Goal: Task Accomplishment & Management: Manage account settings

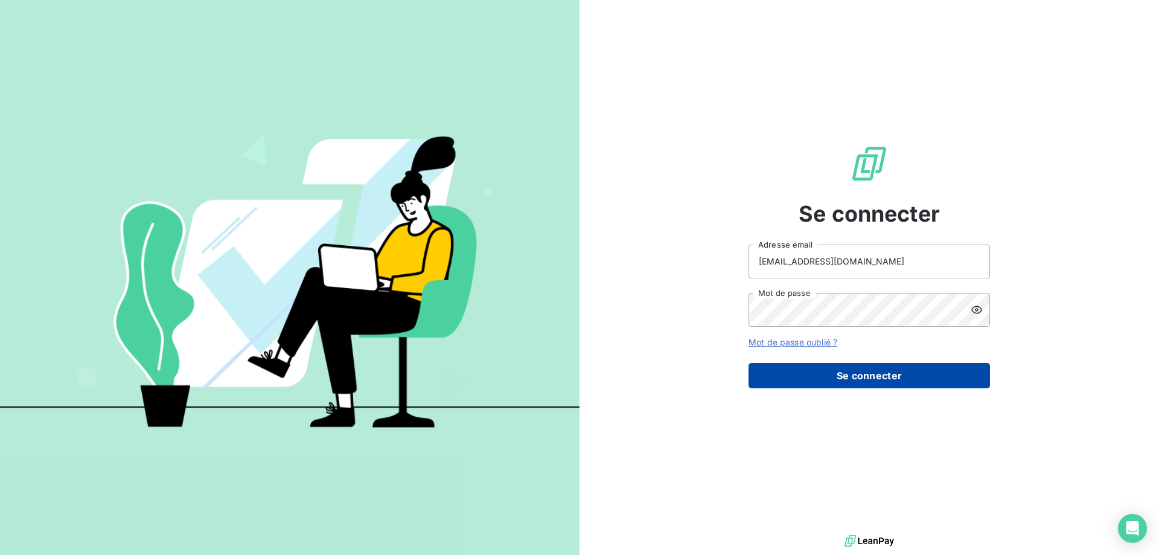
click at [819, 372] on button "Se connecter" at bounding box center [869, 375] width 241 height 25
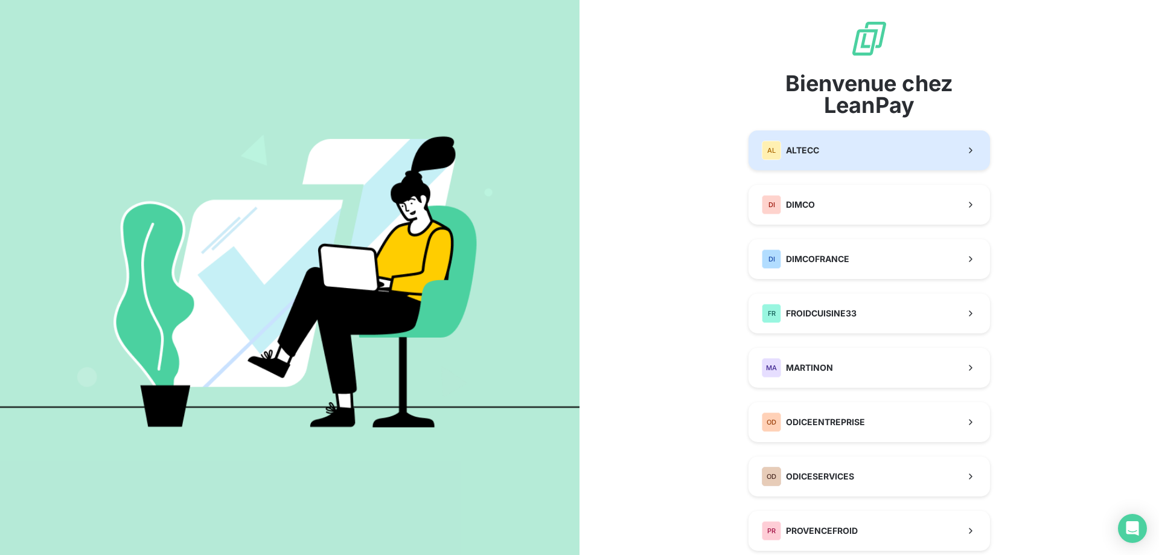
click at [856, 152] on button "AL ALTECC" at bounding box center [869, 150] width 241 height 40
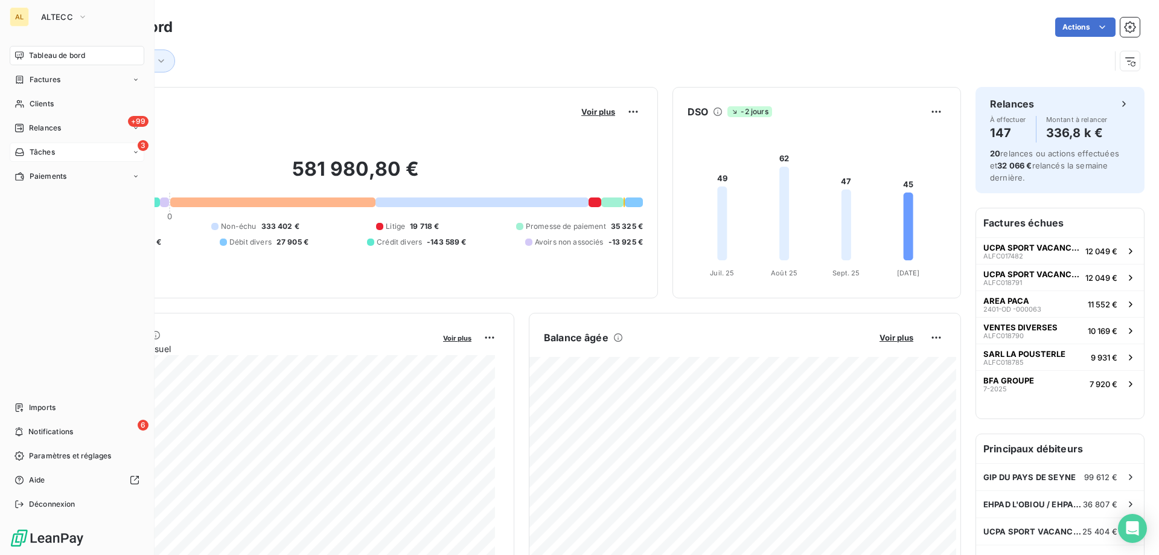
click at [67, 150] on div "3 Tâches" at bounding box center [77, 151] width 135 height 19
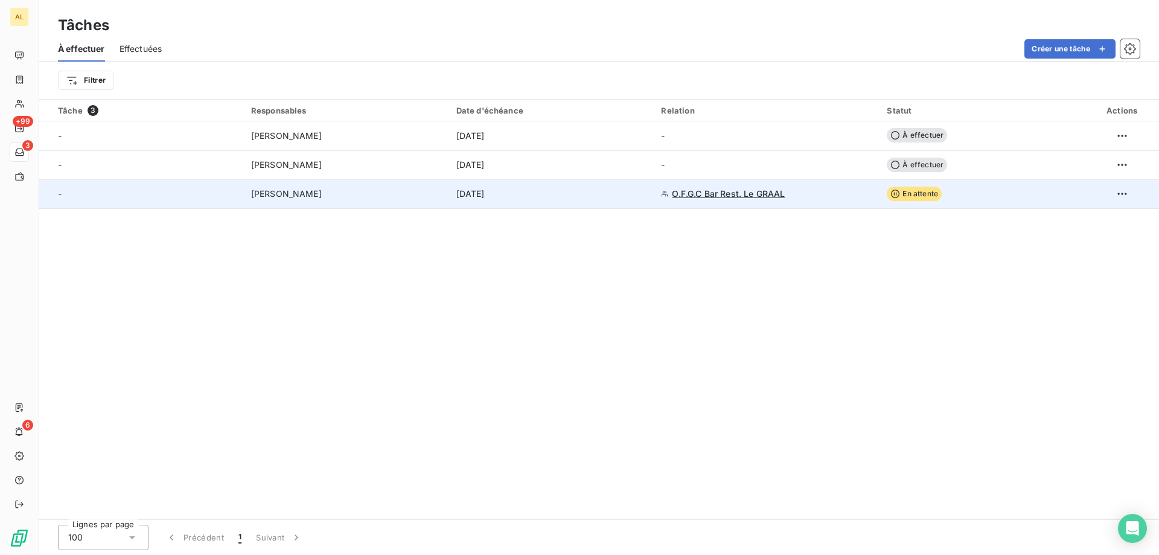
click at [350, 200] on td "[PERSON_NAME]" at bounding box center [346, 193] width 205 height 29
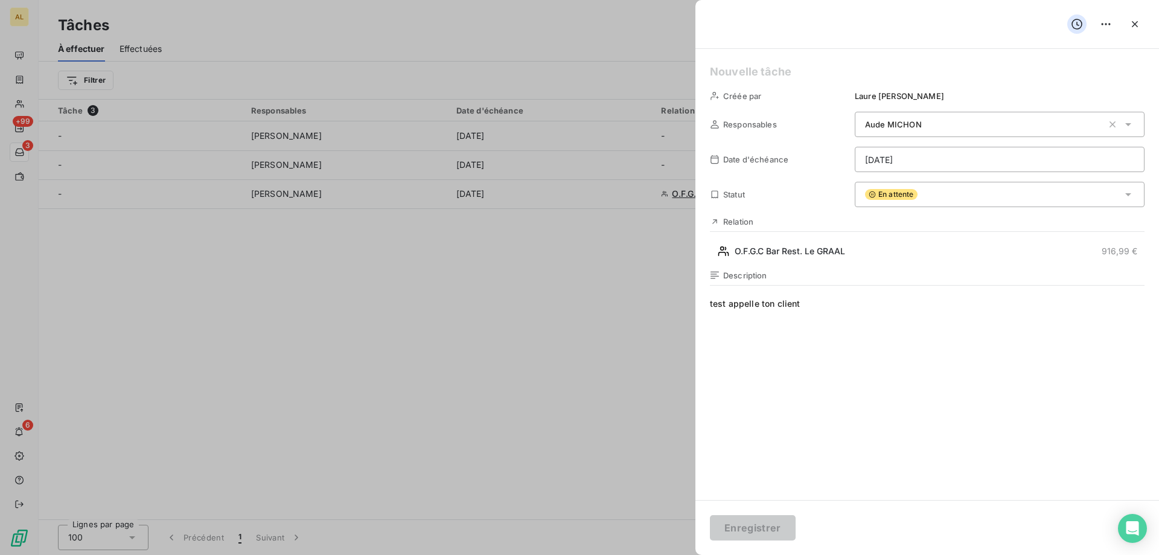
click at [380, 235] on div at bounding box center [579, 277] width 1159 height 555
click at [1132, 25] on icon "button" at bounding box center [1135, 24] width 12 height 12
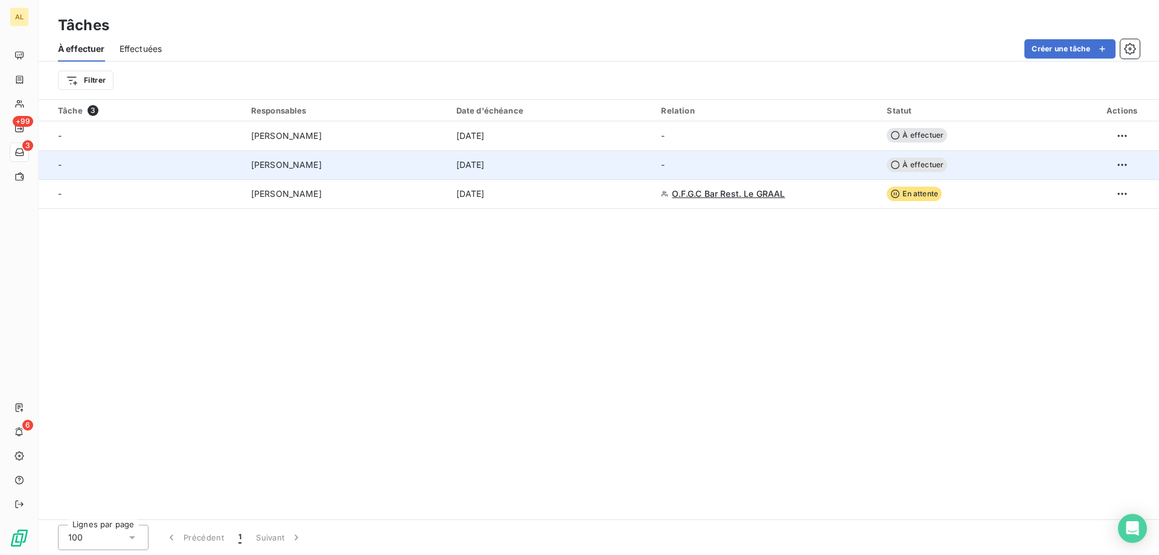
click at [362, 162] on div "[PERSON_NAME]" at bounding box center [346, 165] width 191 height 12
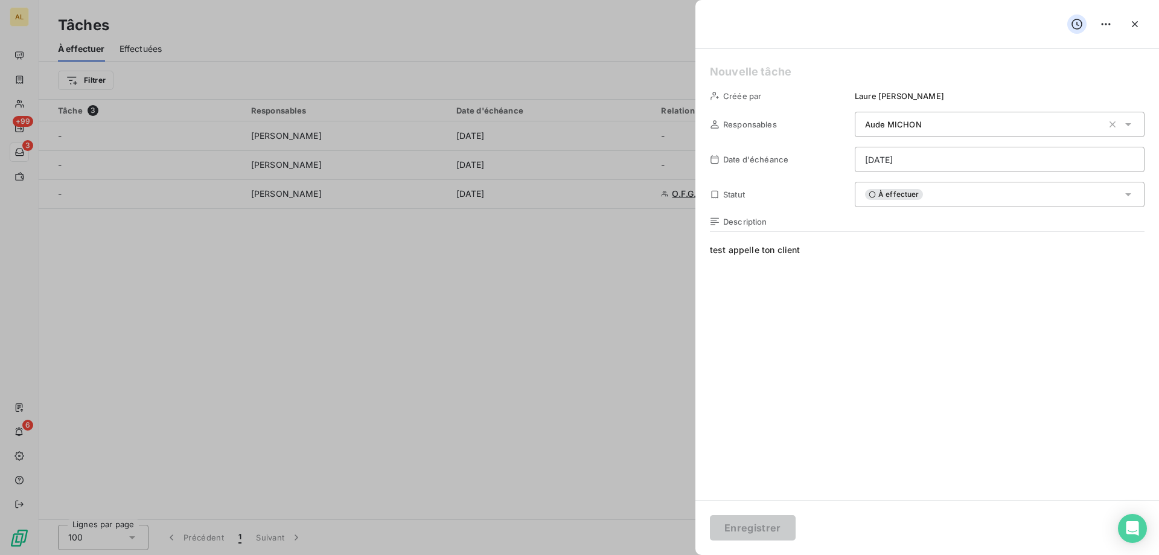
click at [385, 264] on div at bounding box center [579, 277] width 1159 height 555
click at [1129, 25] on icon "button" at bounding box center [1135, 24] width 12 height 12
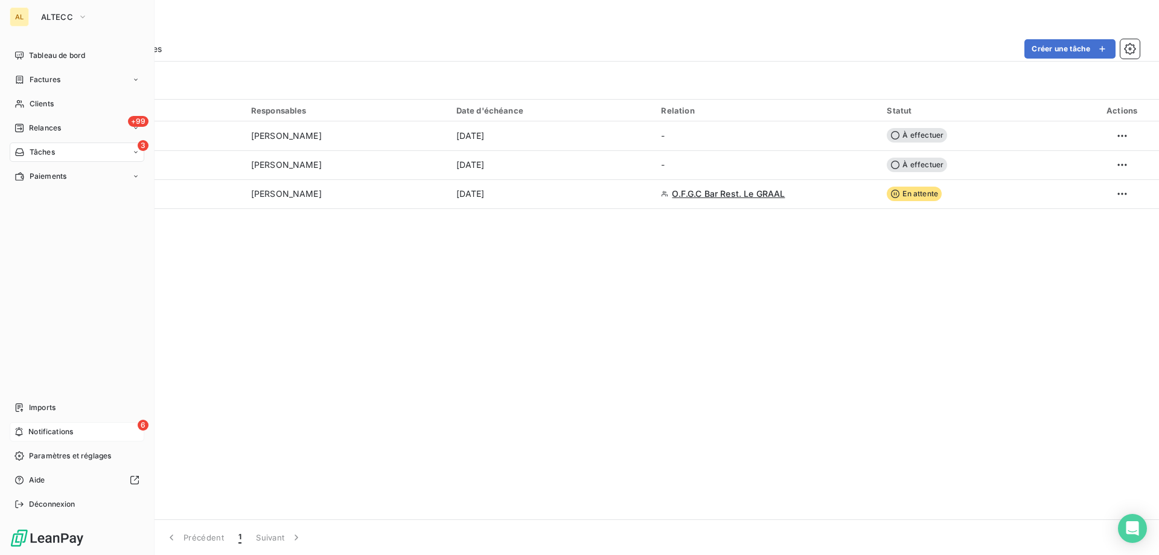
click at [58, 430] on span "Notifications" at bounding box center [50, 431] width 45 height 11
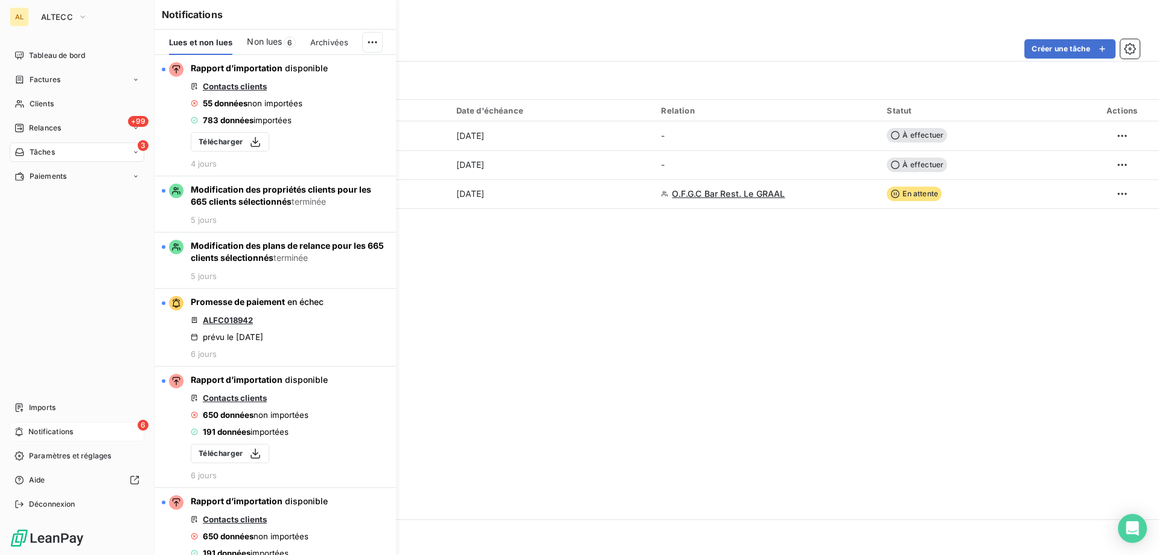
click at [58, 430] on span "Notifications" at bounding box center [50, 431] width 45 height 11
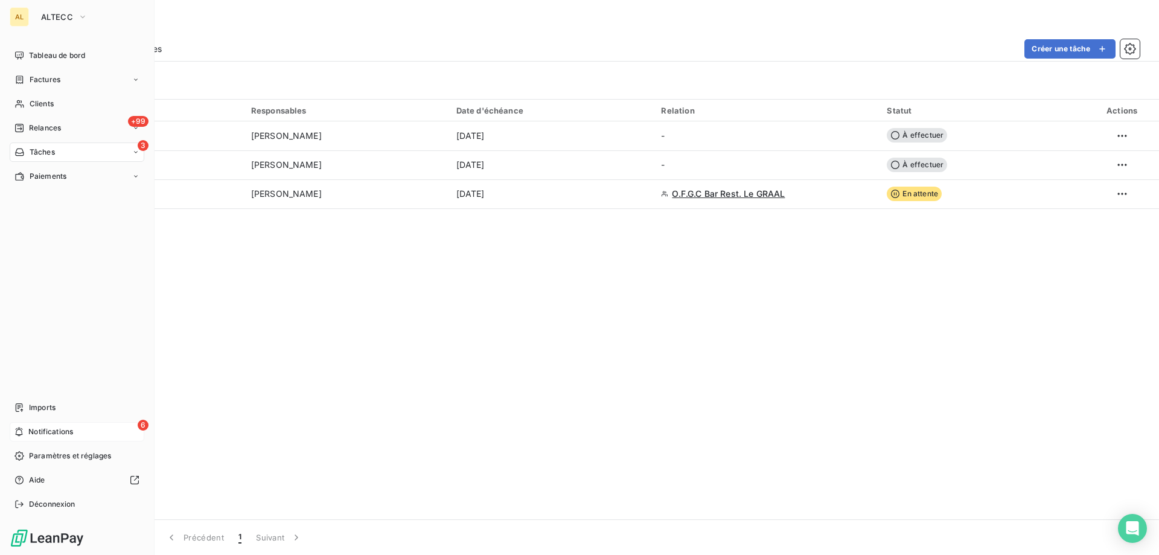
click at [58, 430] on span "Notifications" at bounding box center [50, 431] width 45 height 11
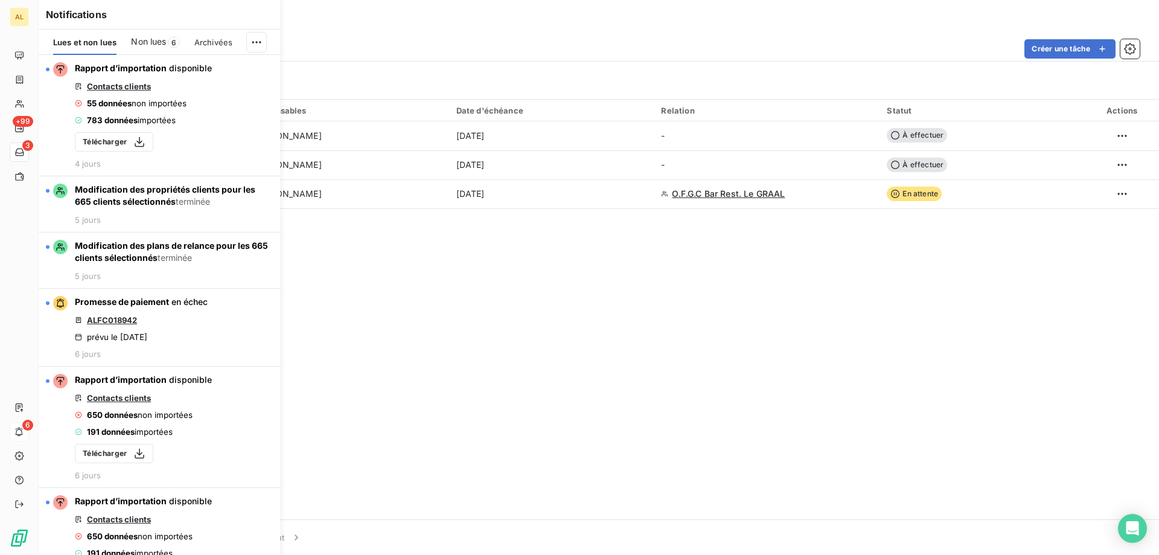
click at [145, 40] on span "Non lues" at bounding box center [148, 42] width 35 height 12
click at [148, 43] on span "Non lues" at bounding box center [150, 42] width 37 height 12
click at [258, 43] on html "AL +99 3 6 Tâches À effectuer Effectuées Créer une tâche Filtrer Tâche 3 Respon…" at bounding box center [579, 277] width 1159 height 555
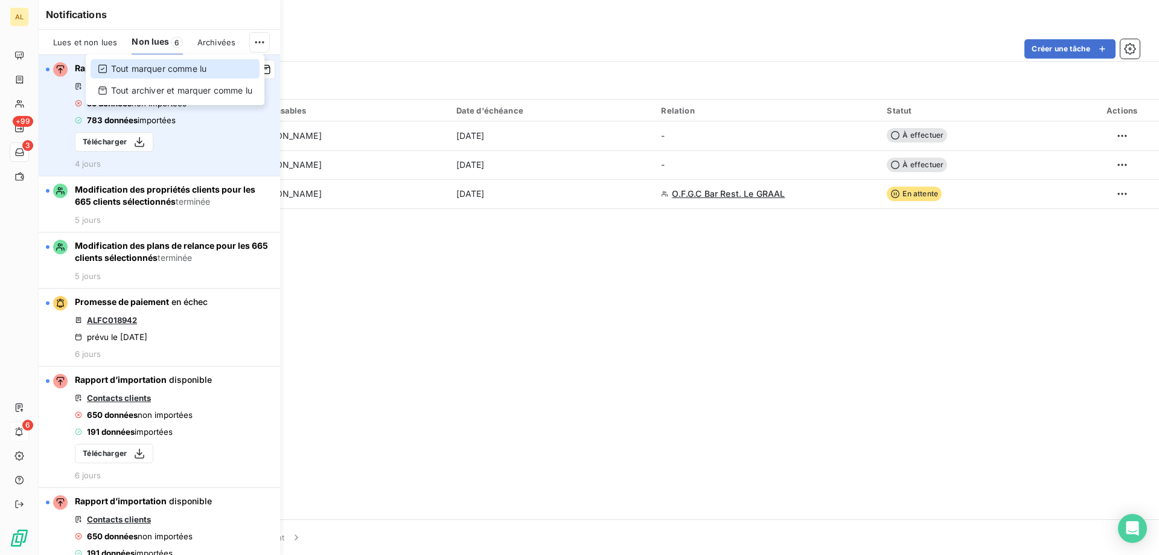
drag, startPoint x: 206, startPoint y: 68, endPoint x: 196, endPoint y: 68, distance: 10.3
click at [205, 68] on div "Tout marquer comme lu" at bounding box center [175, 68] width 169 height 19
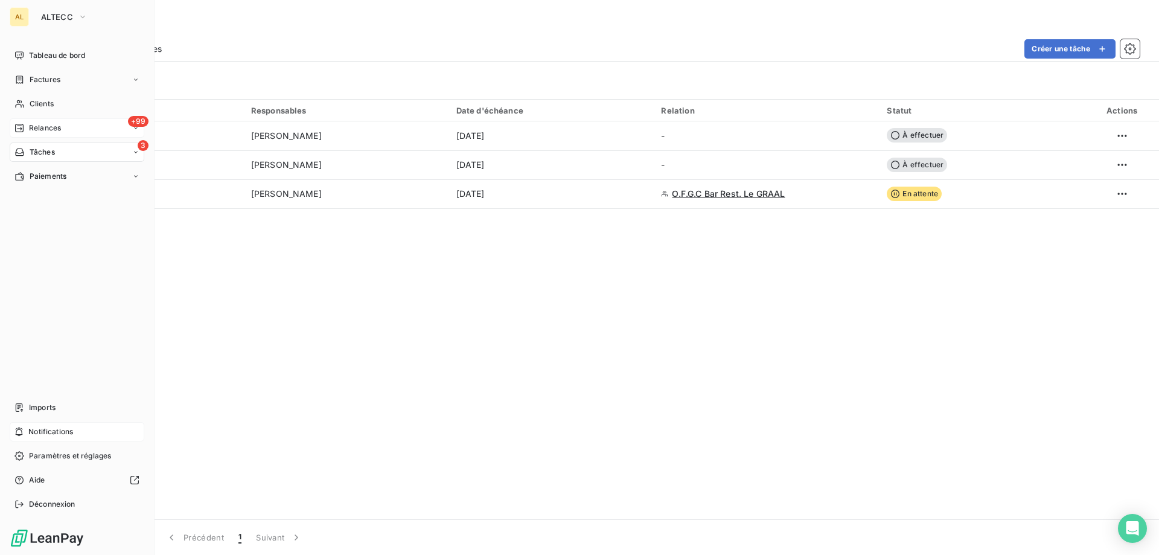
click at [60, 124] on span "Relances" at bounding box center [45, 128] width 32 height 11
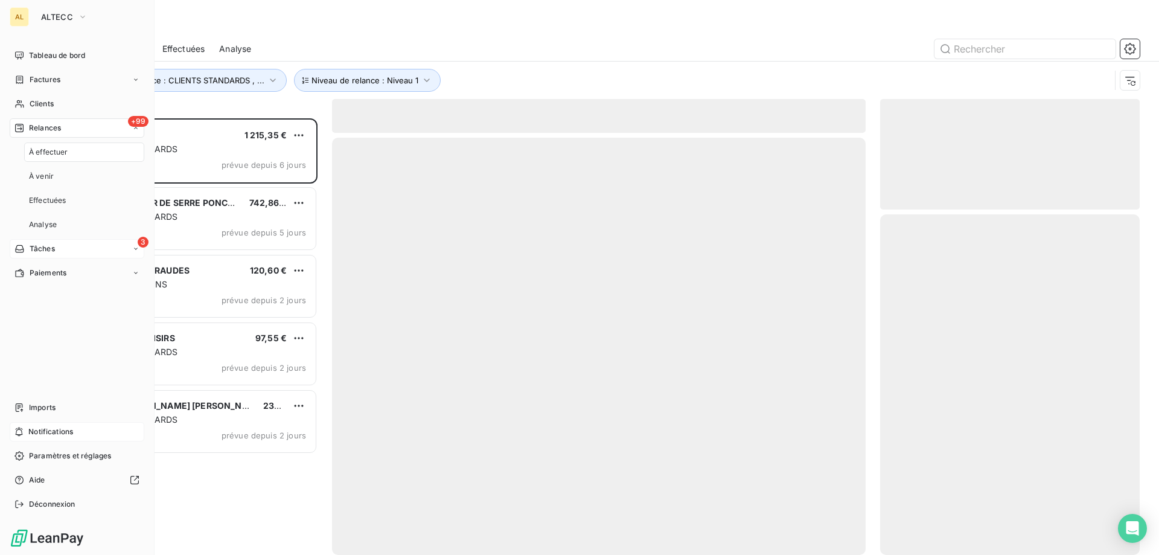
scroll to position [427, 251]
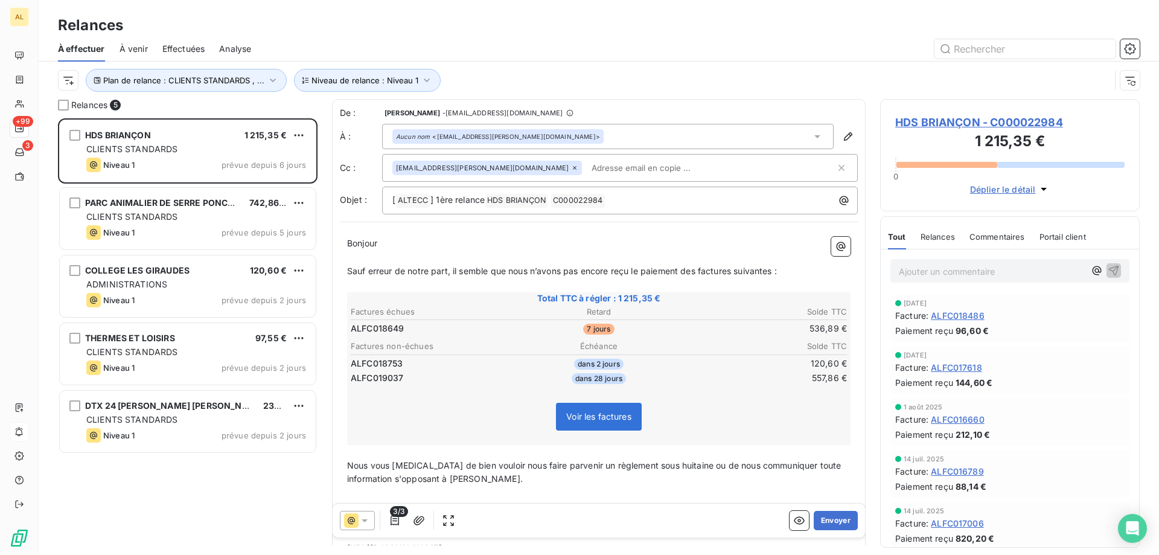
click at [446, 25] on div "Relances" at bounding box center [599, 25] width 1120 height 22
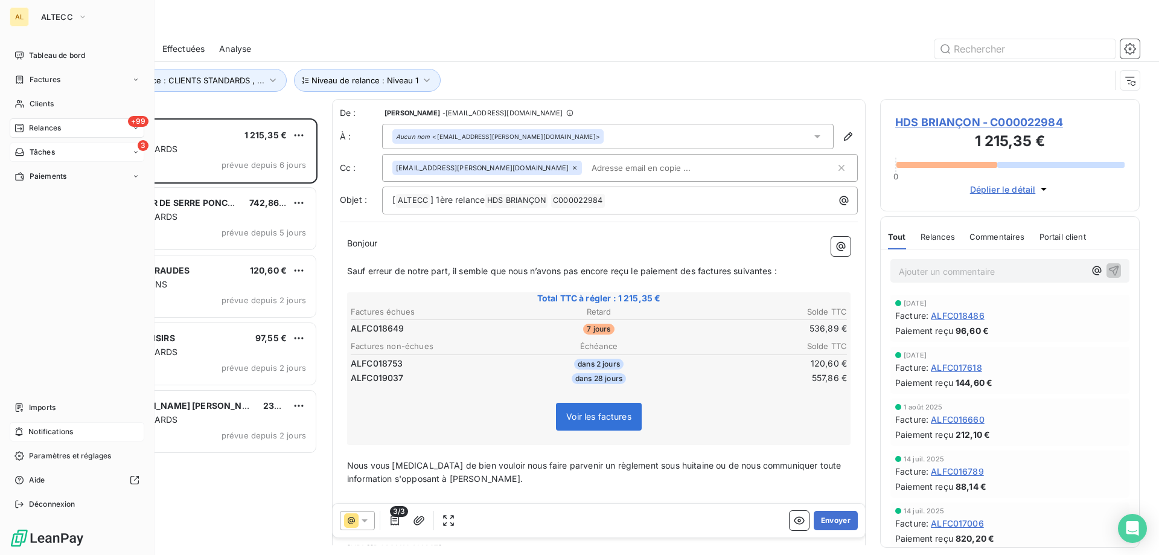
click at [33, 150] on span "Tâches" at bounding box center [42, 152] width 25 height 11
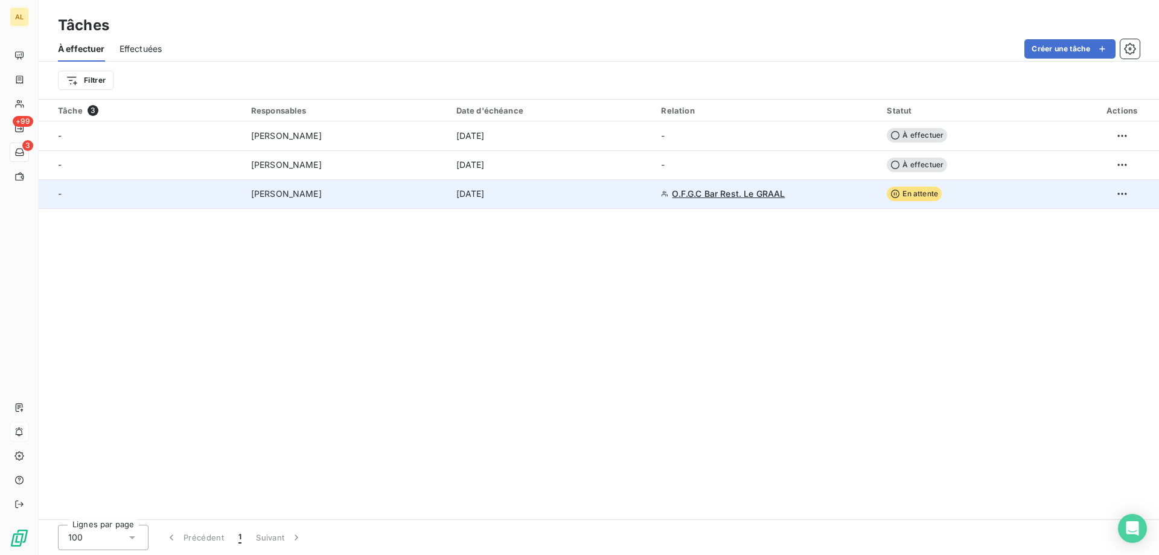
click at [578, 190] on div "[DATE]" at bounding box center [551, 194] width 191 height 12
